Goal: Task Accomplishment & Management: Use online tool/utility

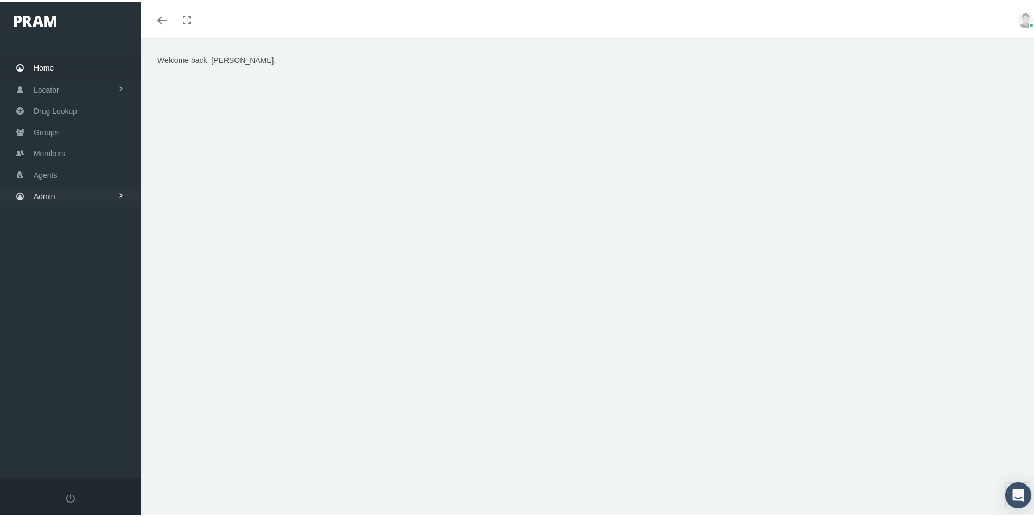
click at [44, 196] on span "Admin" at bounding box center [45, 194] width 22 height 21
click at [53, 235] on span "Agents" at bounding box center [56, 238] width 24 height 18
click at [67, 216] on span "Security" at bounding box center [58, 217] width 28 height 18
click at [64, 278] on span "User Lookup" at bounding box center [63, 278] width 43 height 18
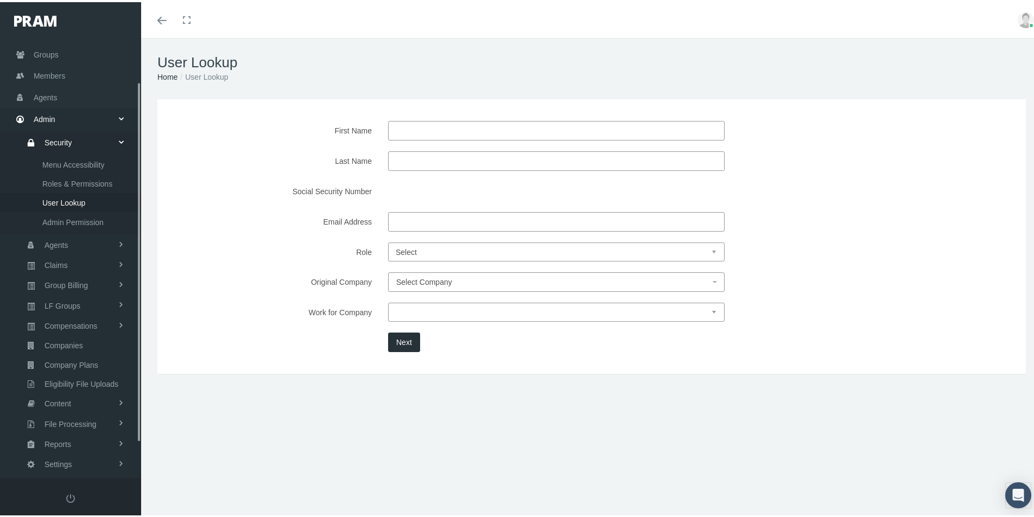
scroll to position [96, 0]
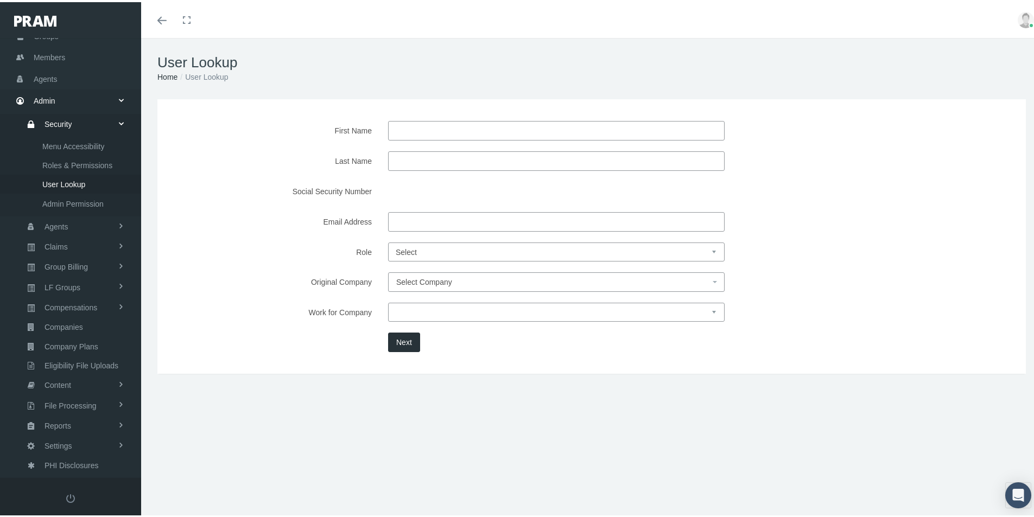
drag, startPoint x: 404, startPoint y: 158, endPoint x: 411, endPoint y: 157, distance: 7.1
click at [405, 158] on input "Last Name" at bounding box center [556, 159] width 336 height 20
type input "Crooks"
click at [402, 335] on button "Next" at bounding box center [404, 340] width 32 height 20
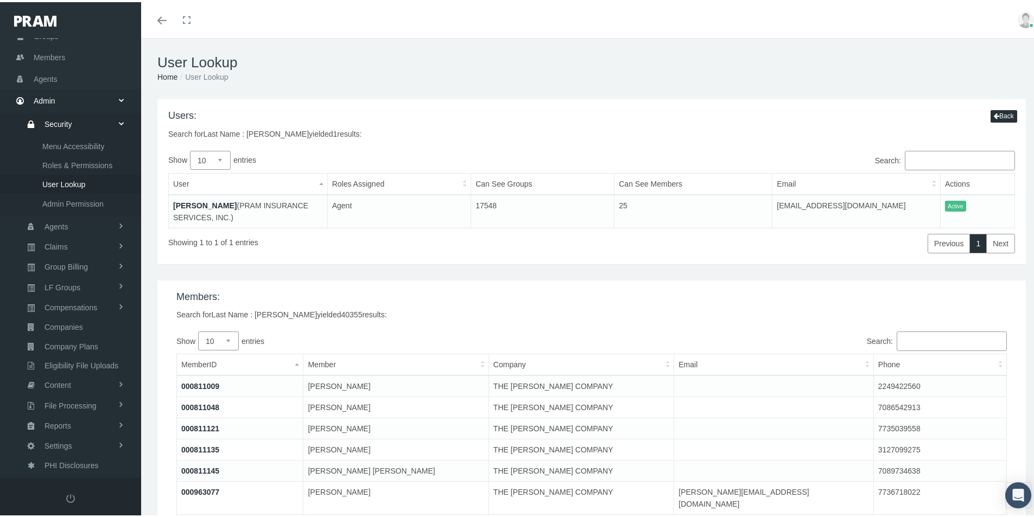
click at [193, 200] on link "[PERSON_NAME]" at bounding box center [204, 203] width 63 height 9
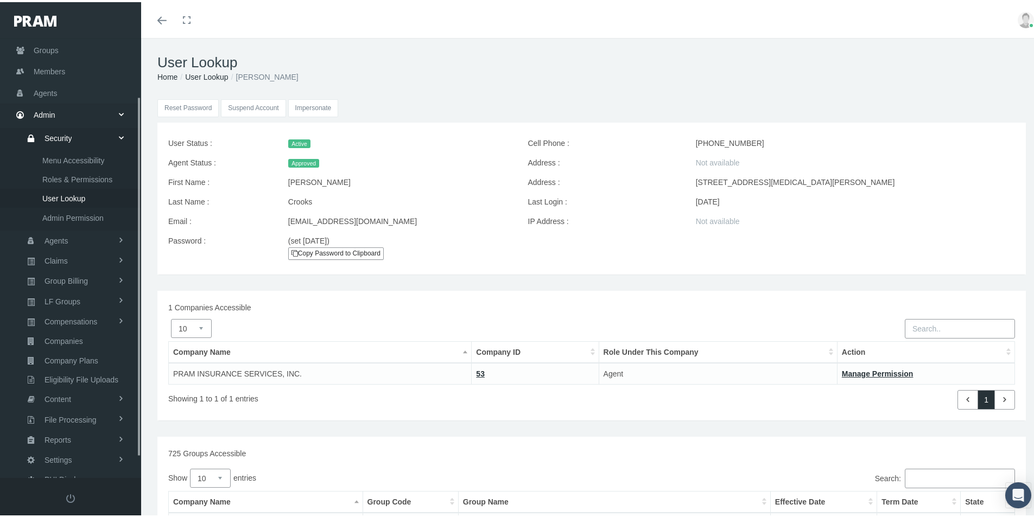
scroll to position [96, 0]
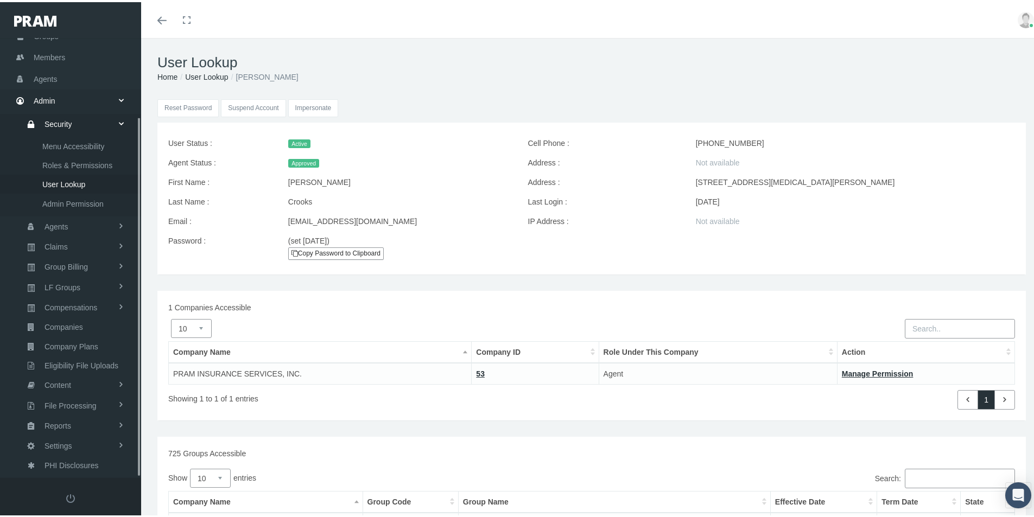
click at [313, 107] on input "Impersonate" at bounding box center [313, 106] width 50 height 18
